Goal: Entertainment & Leisure: Consume media (video, audio)

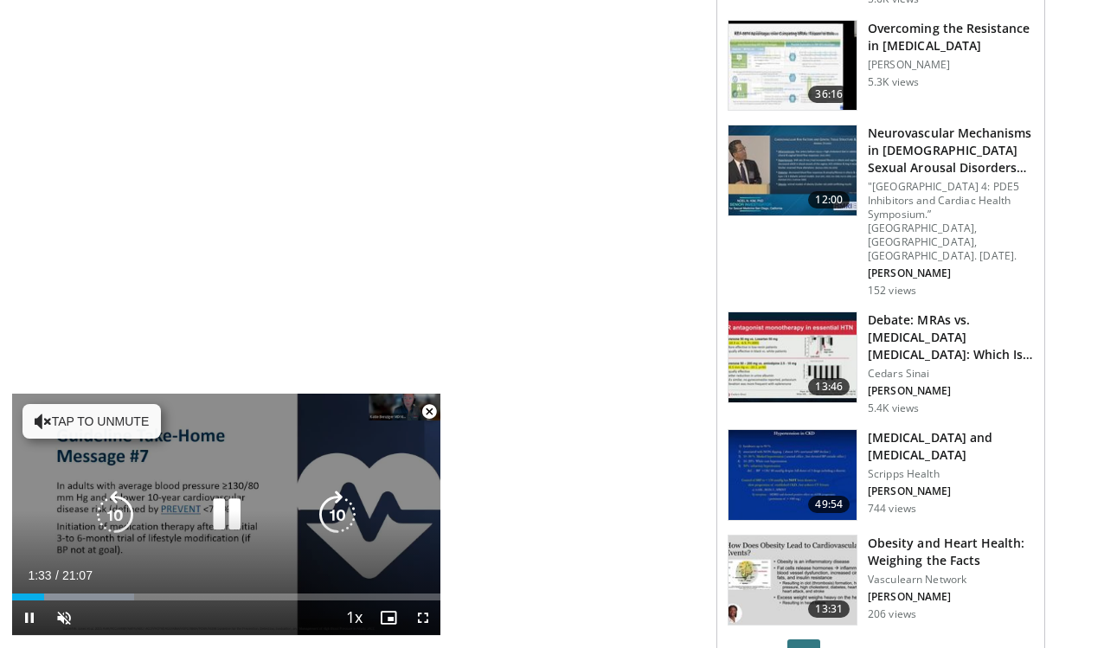
scroll to position [2102, 0]
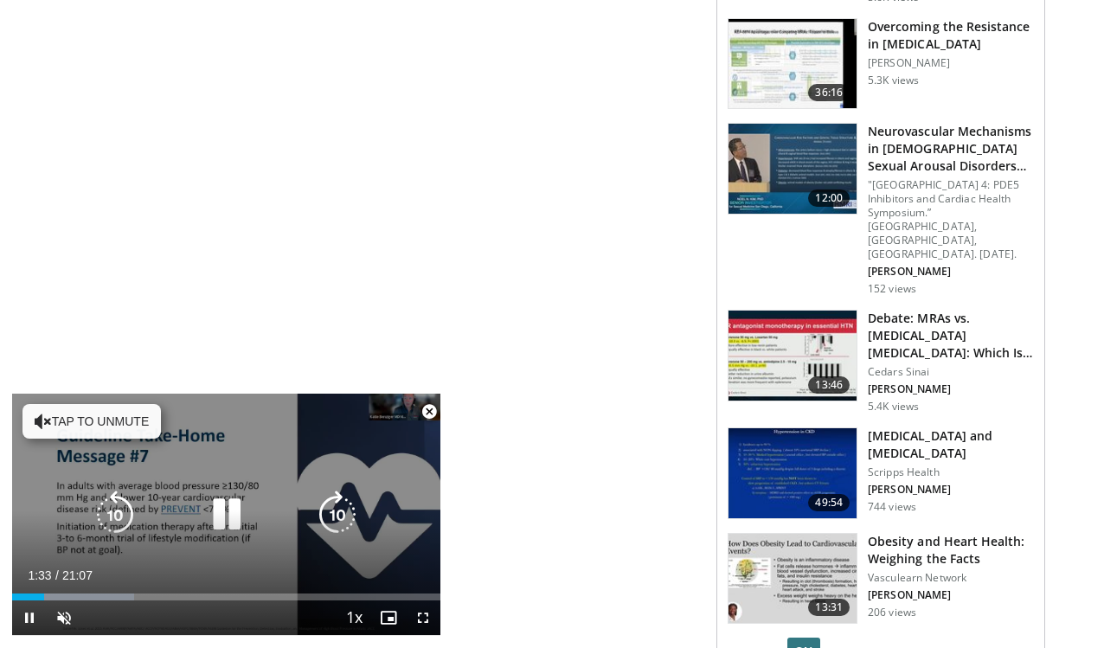
click at [60, 418] on button "Tap to unmute" at bounding box center [91, 421] width 138 height 35
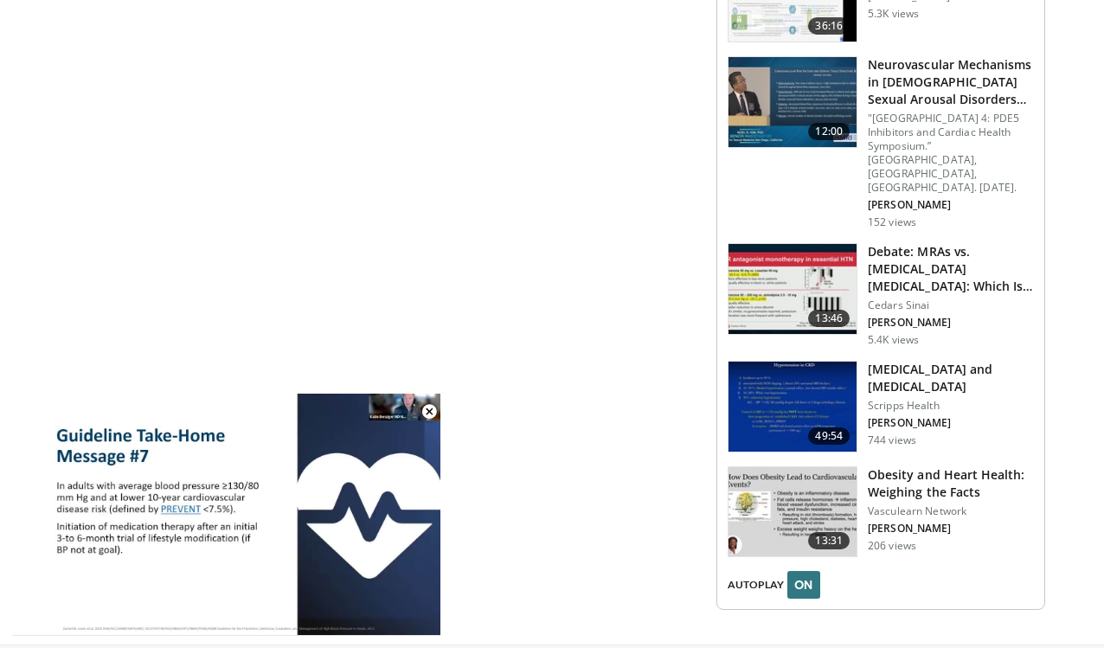
scroll to position [2171, 0]
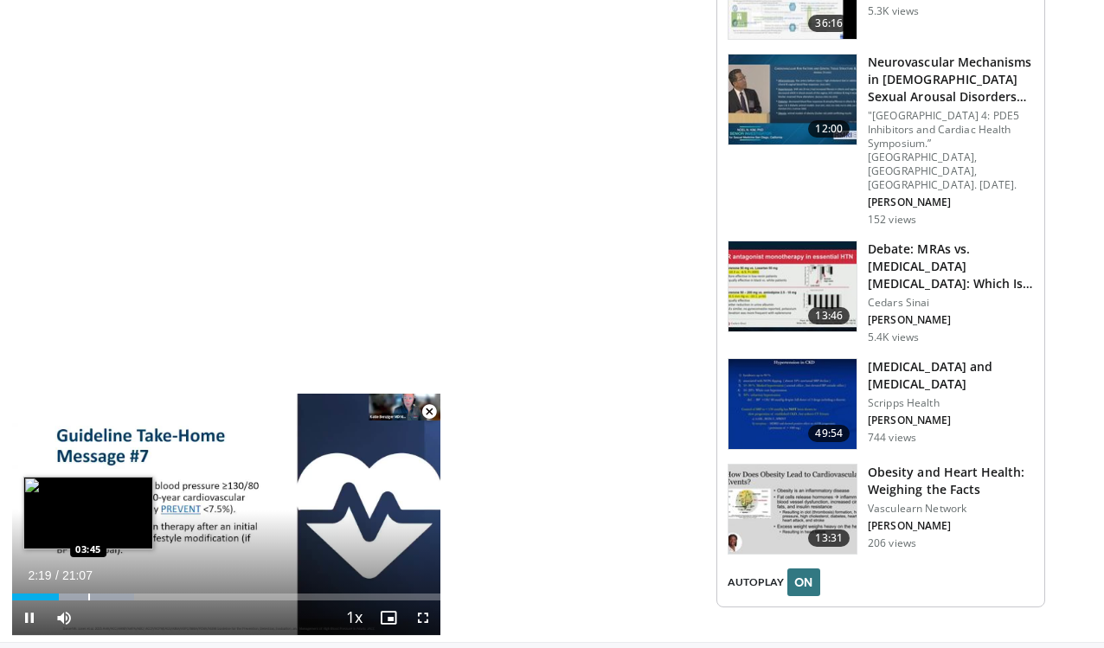
click at [88, 593] on div "Loaded : 28.41% 02:19 03:45" at bounding box center [226, 592] width 428 height 16
click at [67, 595] on div "Progress Bar" at bounding box center [68, 597] width 2 height 7
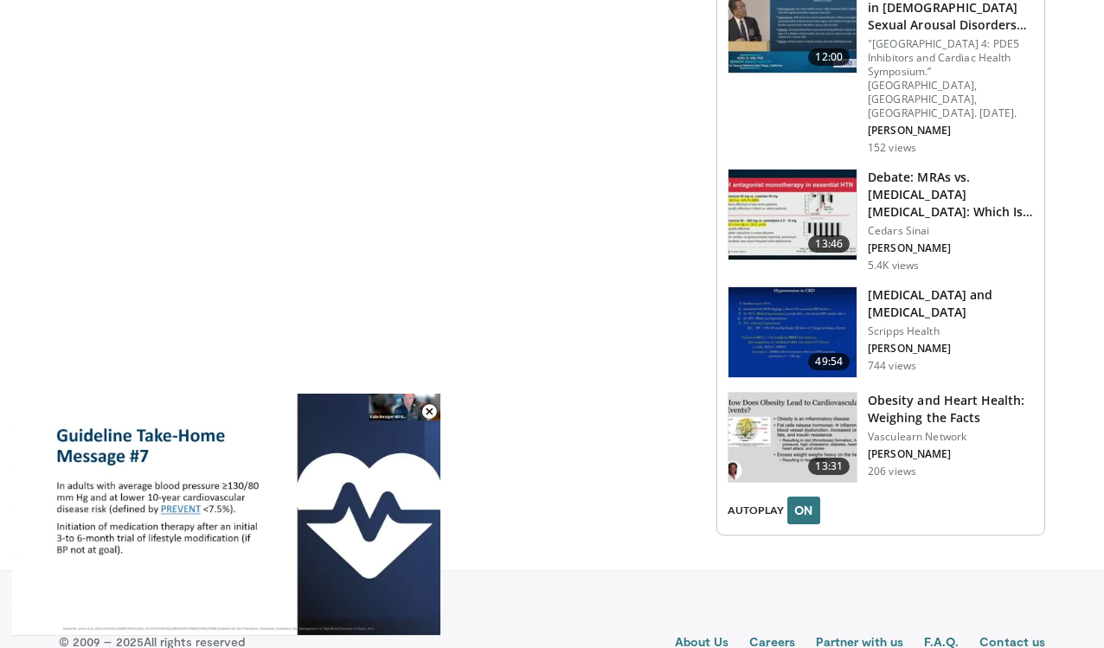
scroll to position [2242, 0]
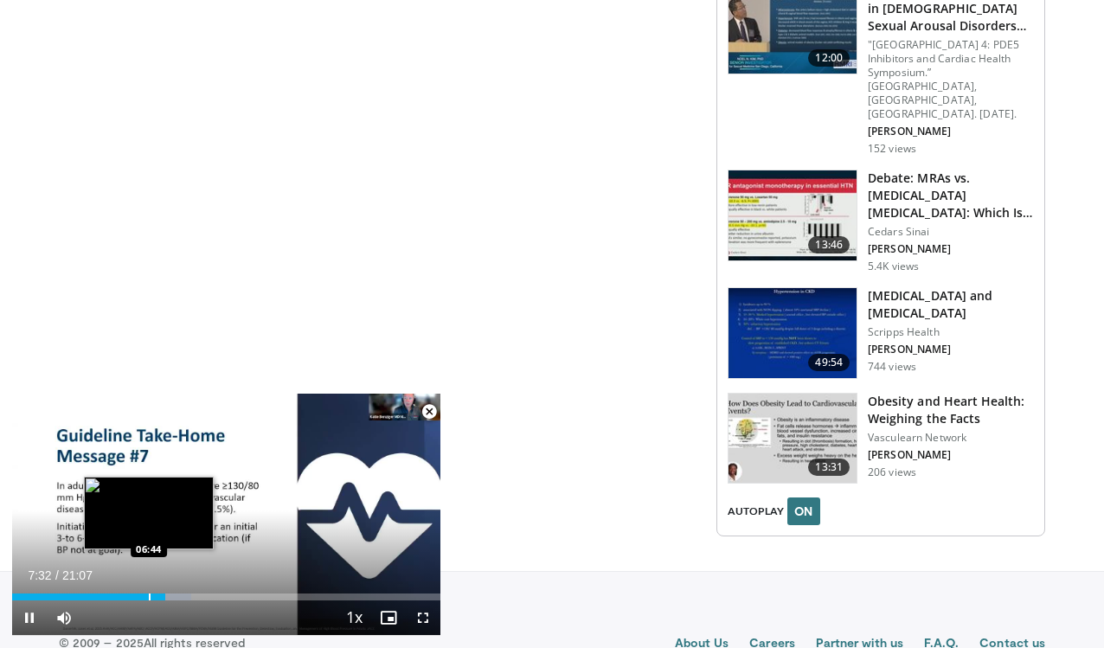
click at [149, 596] on div "Progress Bar" at bounding box center [150, 597] width 2 height 7
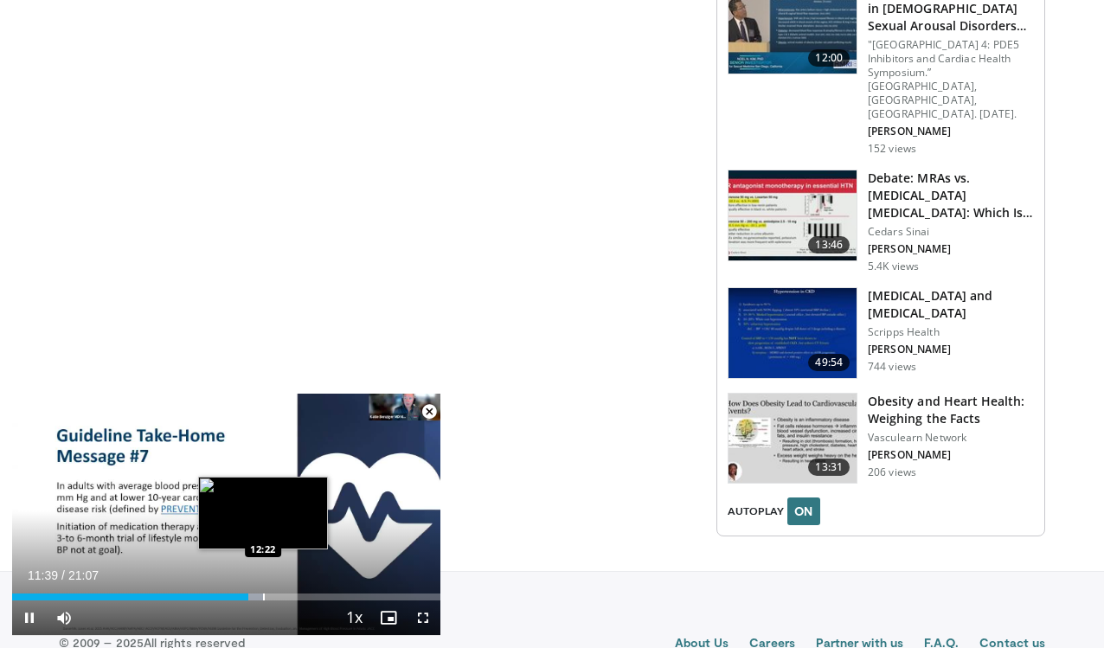
click at [263, 596] on div "Progress Bar" at bounding box center [264, 597] width 2 height 7
click at [287, 595] on div "Progress Bar" at bounding box center [288, 597] width 2 height 7
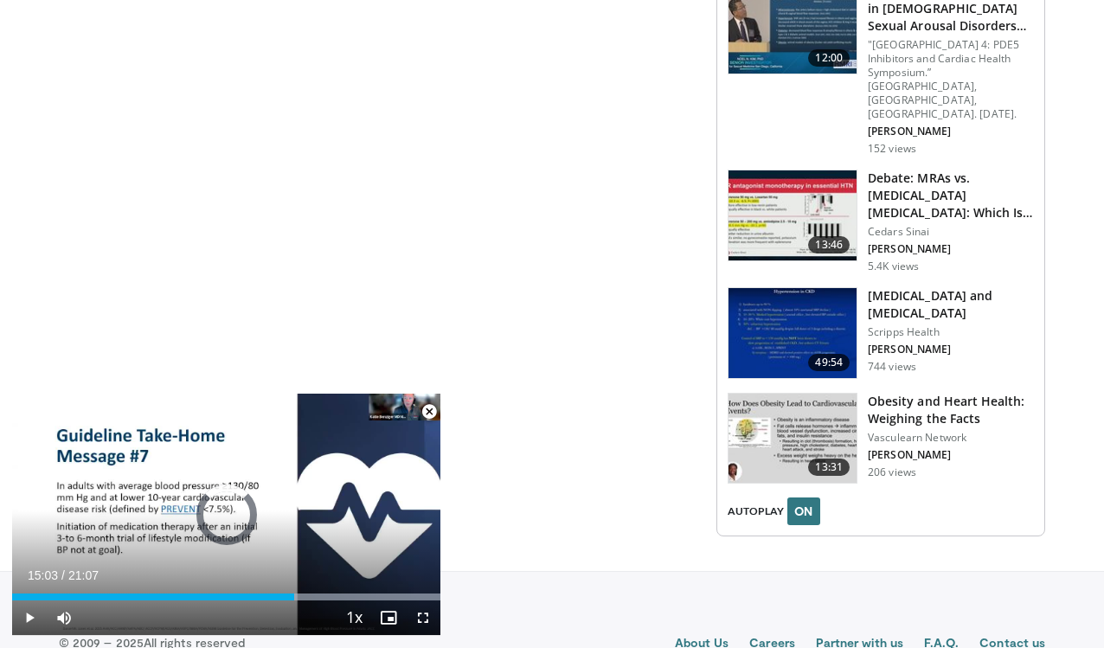
click at [0, 0] on div "Progress Bar" at bounding box center [0, 0] width 0 height 0
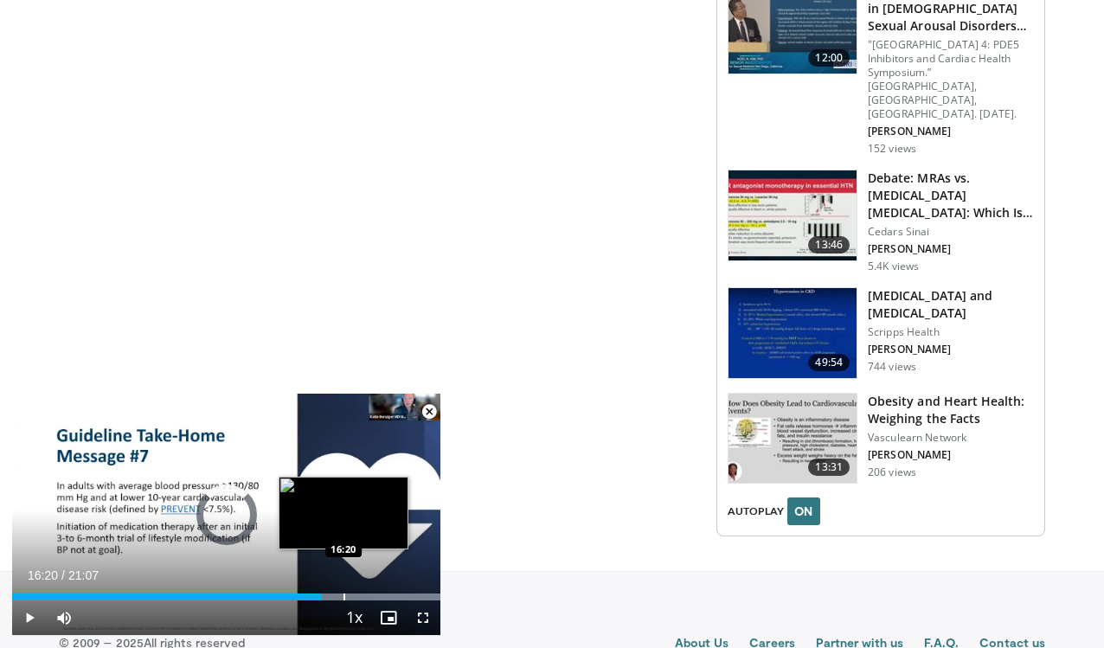
click at [344, 596] on div "Progress Bar" at bounding box center [345, 597] width 2 height 7
click at [357, 599] on div "Progress Bar" at bounding box center [357, 597] width 2 height 7
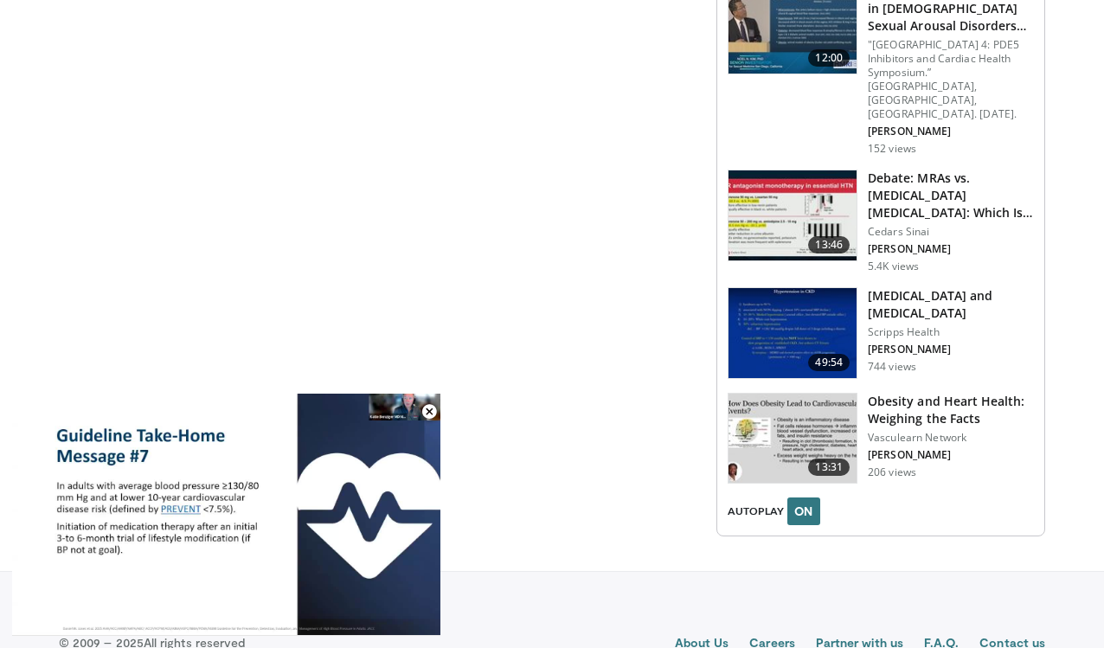
click at [382, 628] on div "Loaded : 99.99% 16:59 17:52" at bounding box center [226, 631] width 428 height 7
